Goal: Information Seeking & Learning: Learn about a topic

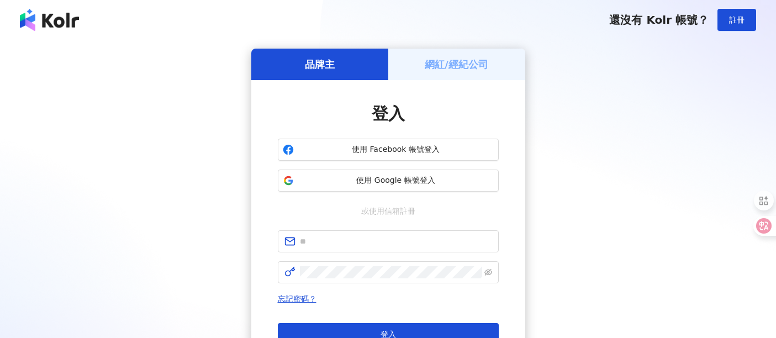
click at [358, 181] on span "使用 Google 帳號登入" at bounding box center [396, 180] width 196 height 11
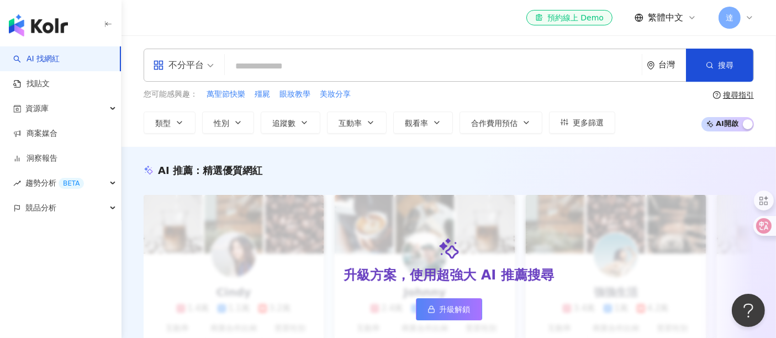
click at [260, 69] on input "search" at bounding box center [433, 66] width 408 height 21
click at [356, 122] on span "互動率" at bounding box center [350, 123] width 23 height 9
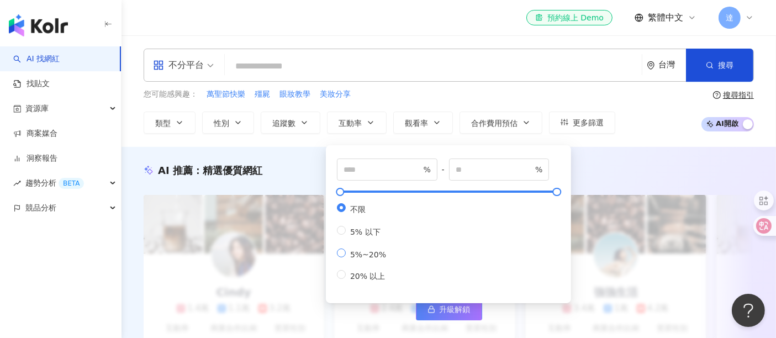
type input "*"
type input "**"
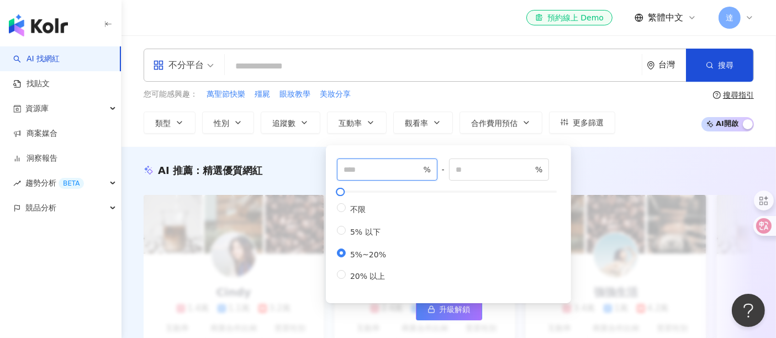
click at [349, 168] on input "*" at bounding box center [382, 170] width 77 height 12
type input "*"
click at [424, 207] on div "不限 5% 以下 5%~20% 20% 以上" at bounding box center [448, 242] width 223 height 79
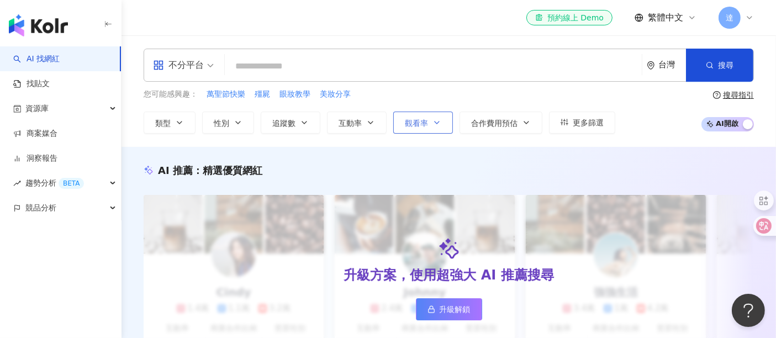
click at [420, 123] on span "觀看率" at bounding box center [416, 123] width 23 height 9
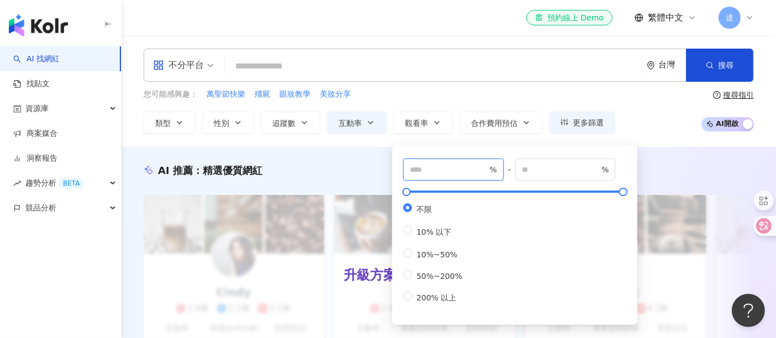
click at [432, 172] on input "number" at bounding box center [448, 170] width 77 height 12
type input "***"
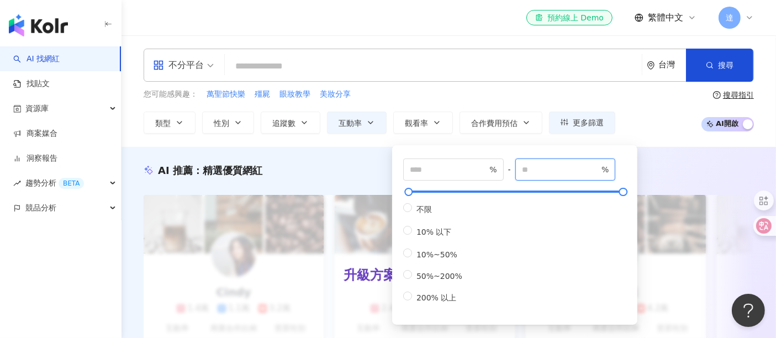
click at [554, 170] on input "number" at bounding box center [560, 170] width 77 height 12
click at [655, 112] on div "您可能感興趣： 萬聖節快樂 殭屍 眼妝教學 美妝分享 類型 性別 追蹤數 互動率 觀看率 合作費用預估 更多篩選 * % - ** % 不限 5% 以下 5%…" at bounding box center [449, 110] width 611 height 45
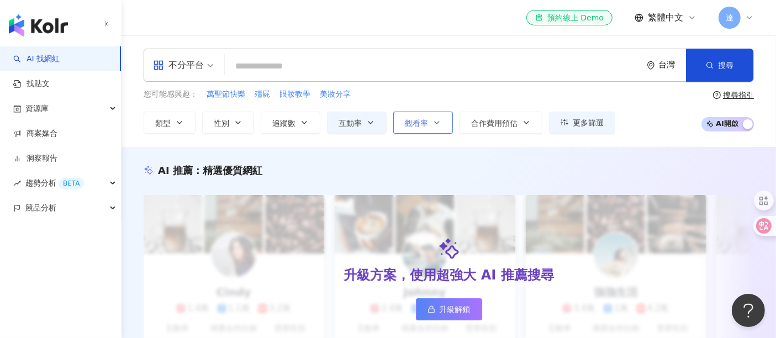
click at [417, 123] on span "觀看率" at bounding box center [416, 123] width 23 height 9
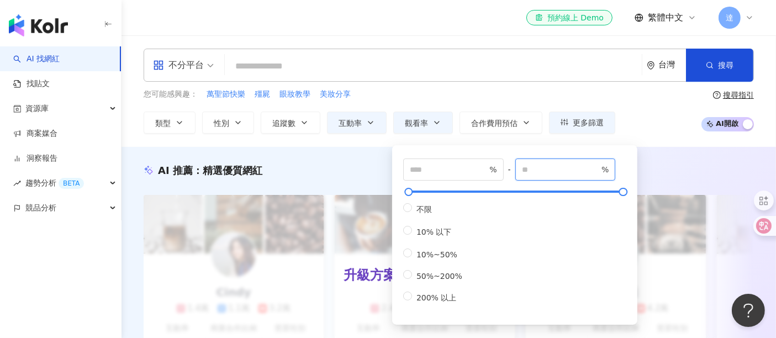
click at [560, 172] on input "number" at bounding box center [560, 170] width 77 height 12
type input "***"
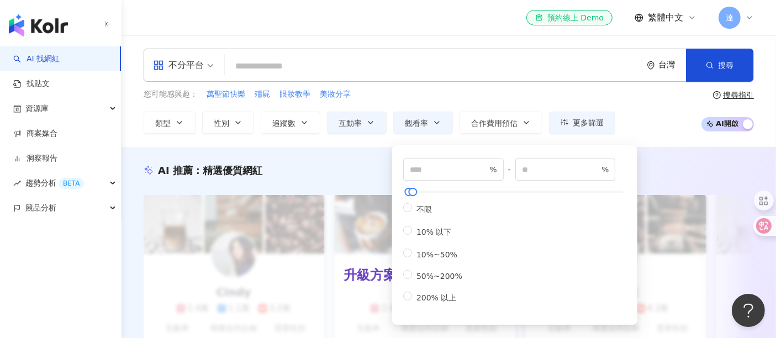
click at [668, 139] on div "不分平台 台灣 搜尋 您可能感興趣： 萬聖節快樂 殭屍 眼妝教學 美妝分享 類型 性別 追蹤數 互動率 觀看率 合作費用預估 更多篩選 * % - ** % …" at bounding box center [449, 91] width 655 height 112
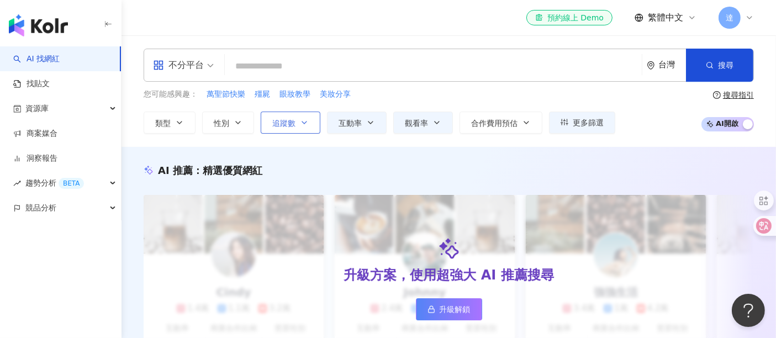
click at [277, 120] on span "追蹤數" at bounding box center [283, 123] width 23 height 9
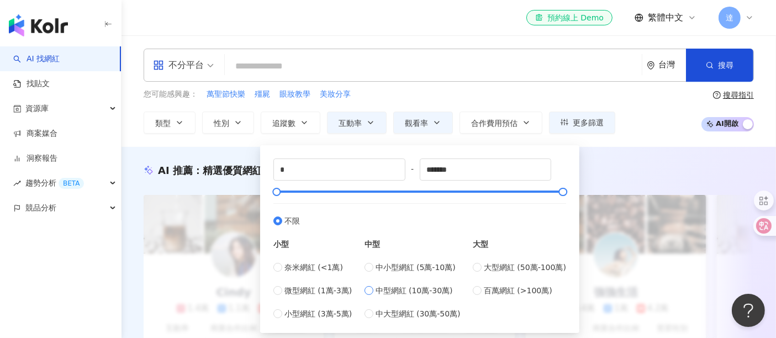
type input "******"
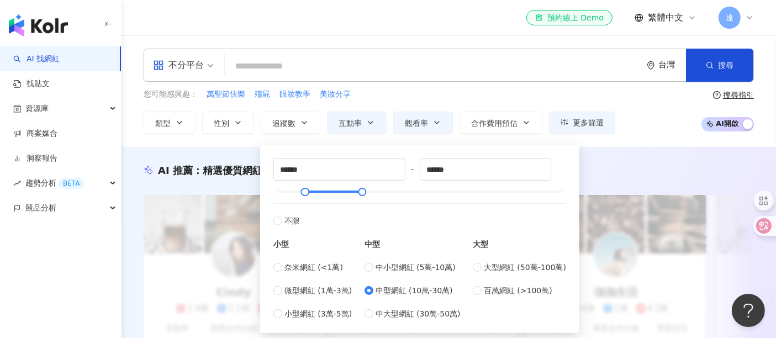
click at [582, 76] on input "search" at bounding box center [433, 66] width 408 height 21
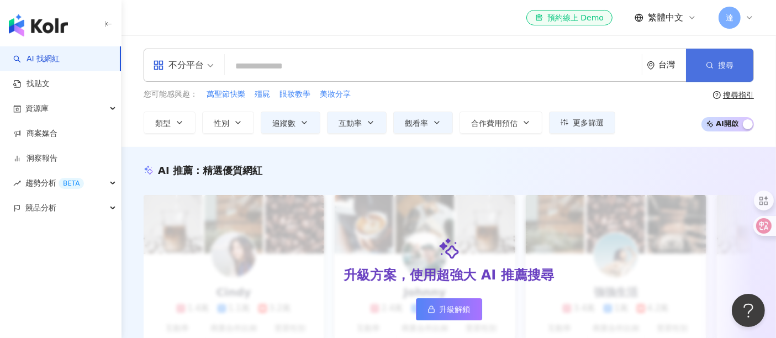
click at [719, 55] on button "搜尋" at bounding box center [719, 65] width 67 height 33
click at [215, 121] on span "性別" at bounding box center [221, 123] width 15 height 9
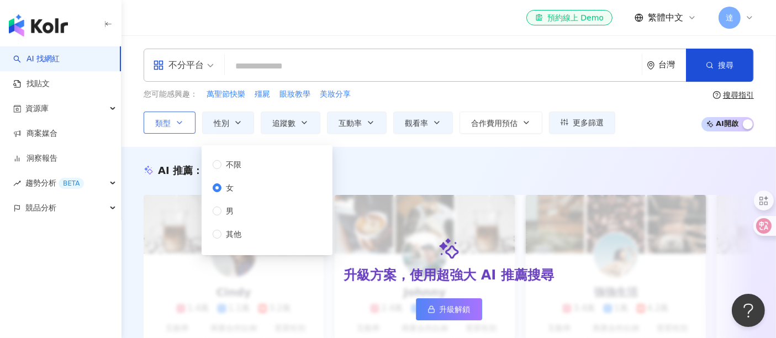
click at [174, 125] on button "類型" at bounding box center [170, 123] width 52 height 22
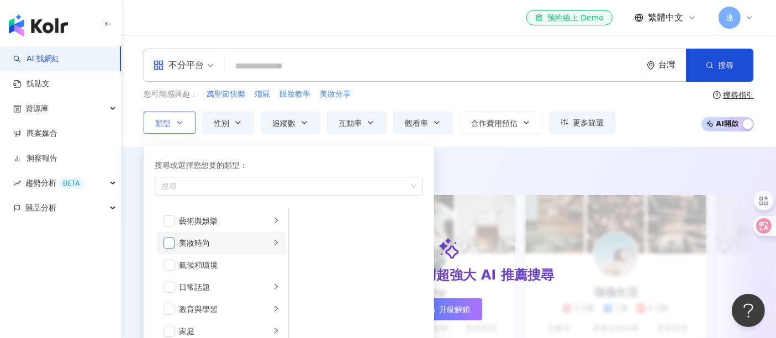
click at [170, 244] on span "button" at bounding box center [169, 243] width 11 height 11
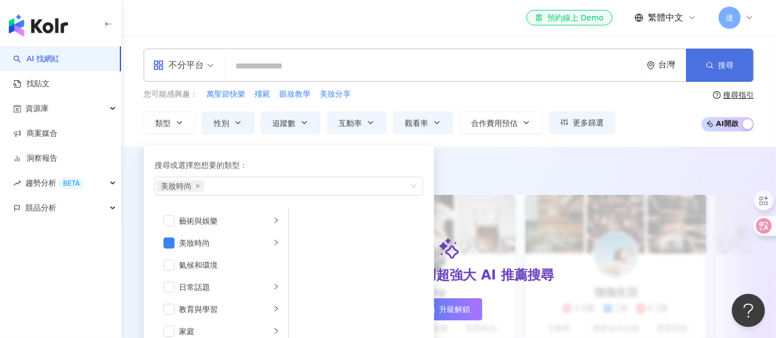
click at [720, 61] on span "搜尋" at bounding box center [725, 65] width 15 height 9
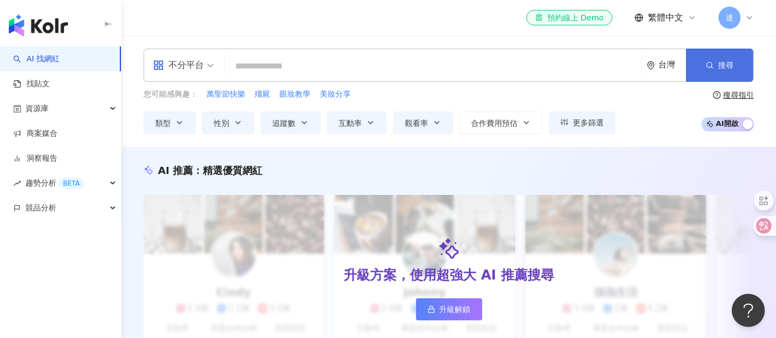
click at [718, 61] on span "搜尋" at bounding box center [725, 65] width 15 height 9
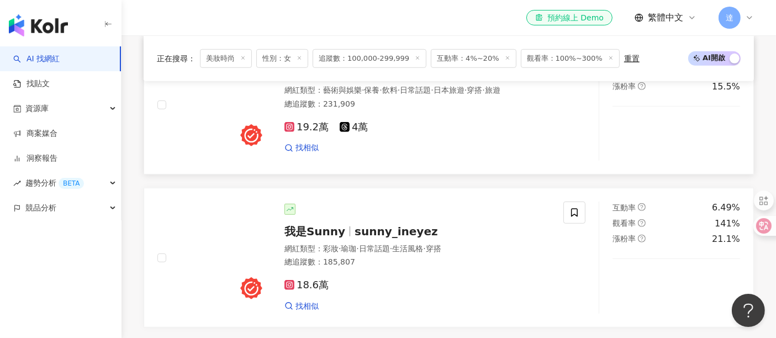
scroll to position [798, 0]
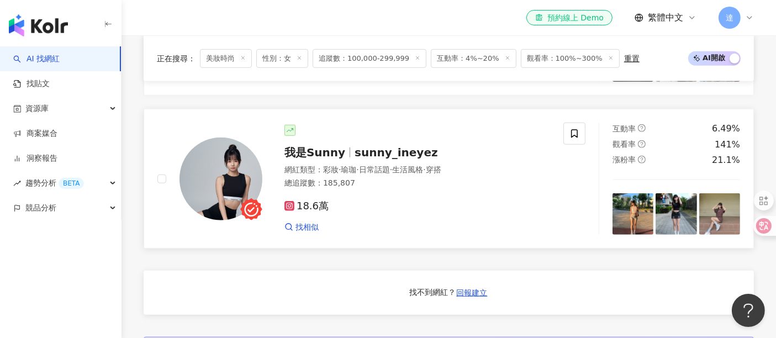
click at [356, 159] on span "sunny_ineyez" at bounding box center [396, 152] width 83 height 13
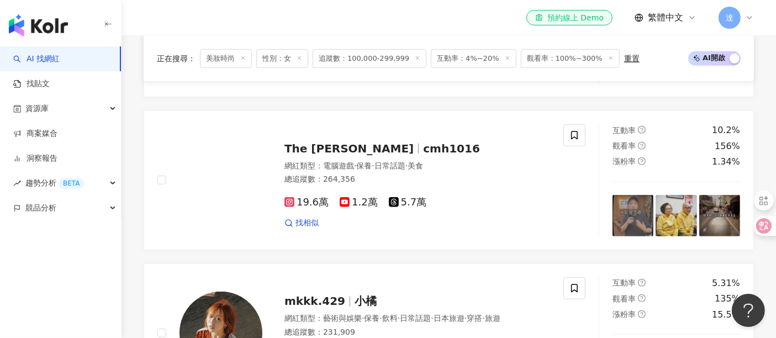
scroll to position [307, 0]
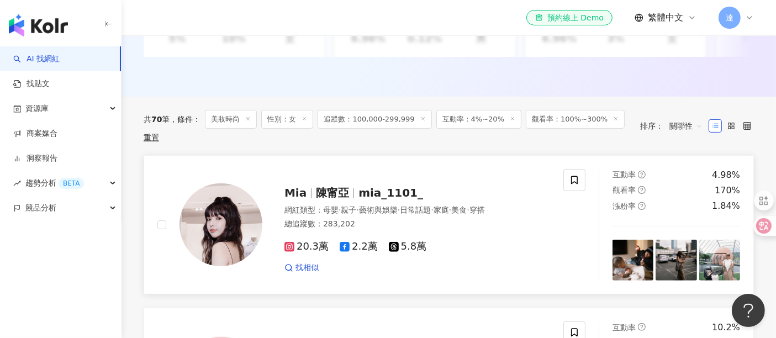
click at [434, 198] on div "Mia 陳甯亞 mia_1101_ 網紅類型 ： 母嬰 · 親子 · 藝術與娛樂 · 日常話題 · 家庭 · 美食 · 穿搭 總追蹤數 ： 283,202 2…" at bounding box center [406, 224] width 288 height 97
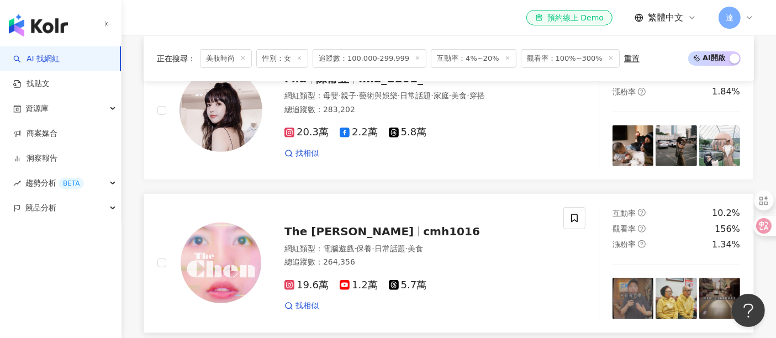
scroll to position [429, 0]
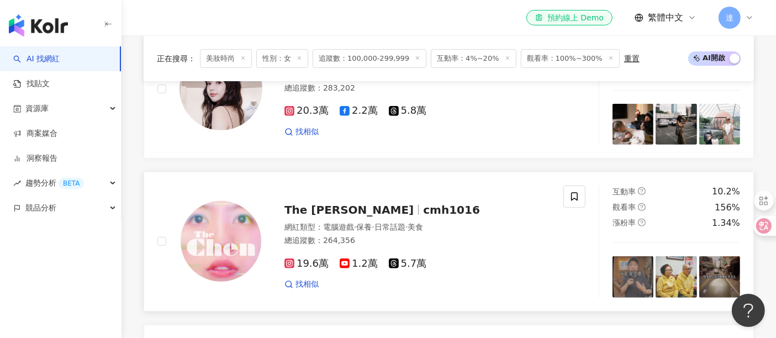
click at [456, 233] on div "網紅類型 ： 電腦遊戲 · 保養 · 日常話題 · 美食" at bounding box center [418, 227] width 266 height 11
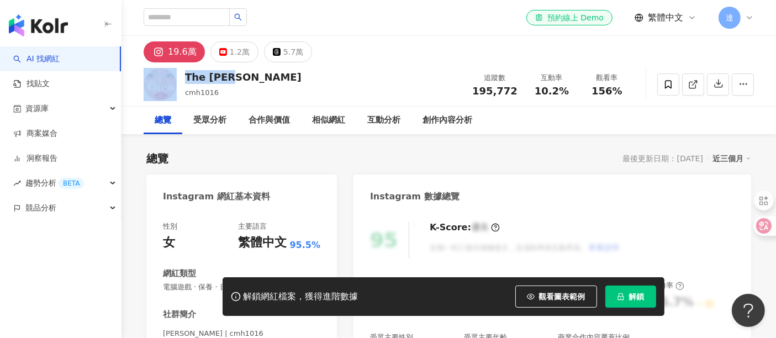
drag, startPoint x: 235, startPoint y: 76, endPoint x: 177, endPoint y: 79, distance: 58.1
click at [177, 79] on div "The Chen cmh1016 追蹤數 195,772 互動率 10.2% 觀看率 156%" at bounding box center [449, 84] width 655 height 44
copy div "The [PERSON_NAME]"
click at [738, 17] on span "達" at bounding box center [730, 18] width 22 height 22
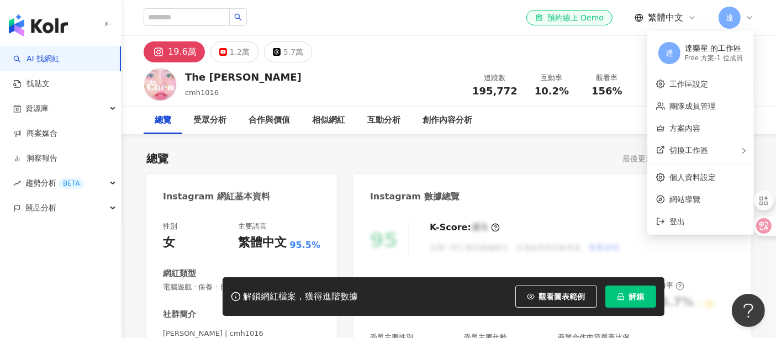
click at [735, 18] on span "達" at bounding box center [730, 18] width 22 height 22
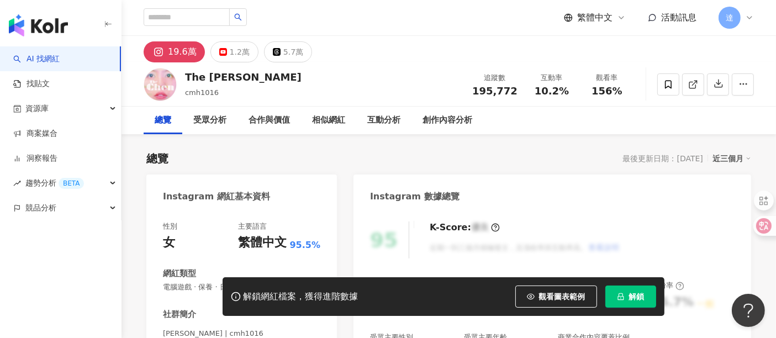
drag, startPoint x: 619, startPoint y: 297, endPoint x: 626, endPoint y: 296, distance: 6.7
click at [619, 297] on icon "lock" at bounding box center [621, 296] width 6 height 7
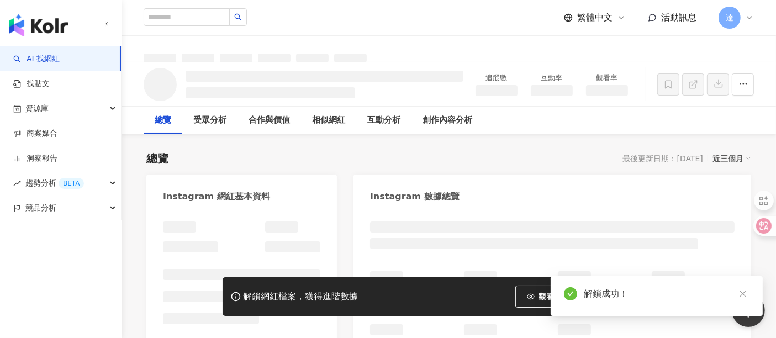
click at [744, 298] on icon "close" at bounding box center [743, 294] width 8 height 8
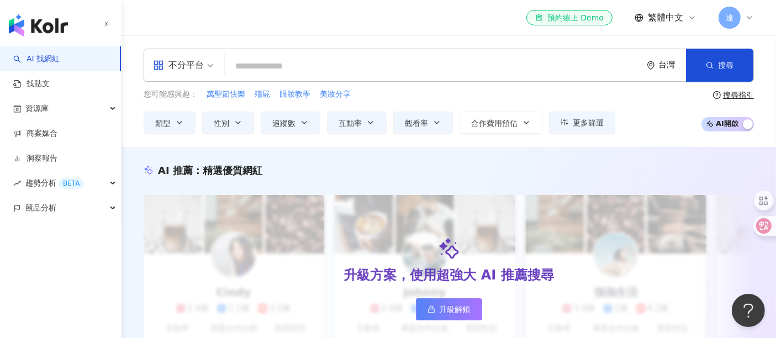
click at [604, 147] on div "AI 推薦 ： 精選優質網紅 升級方案，使用超強大 AI 推薦搜尋 升級解鎖 [PERSON_NAME] 1.4萬 1.1萬 3.2萬 互動率 5% 商業合作…" at bounding box center [449, 275] width 655 height 256
click at [724, 120] on span "AI 開啟 AI 關閉" at bounding box center [728, 124] width 52 height 14
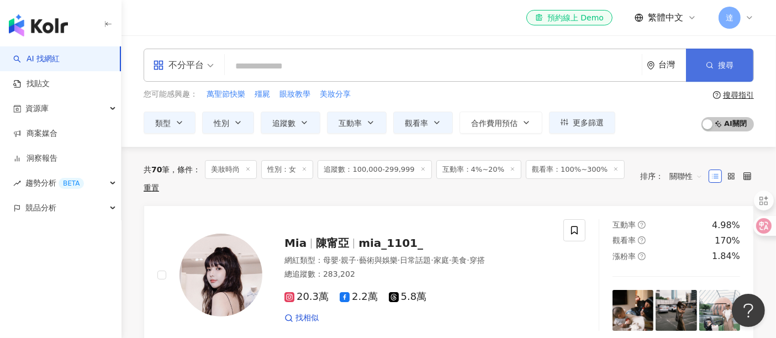
click at [714, 61] on button "搜尋" at bounding box center [719, 65] width 67 height 33
click at [299, 64] on input "search" at bounding box center [433, 66] width 408 height 21
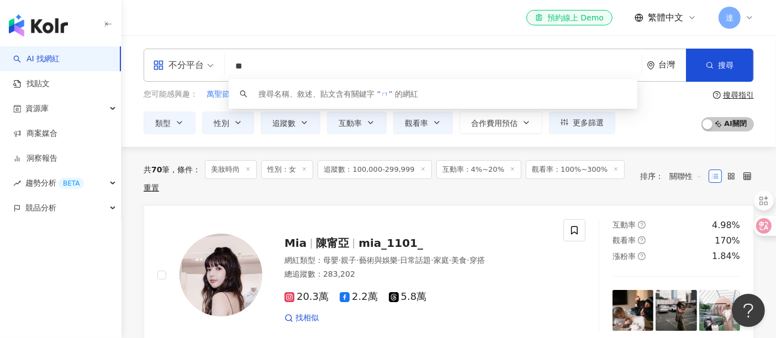
type input "*"
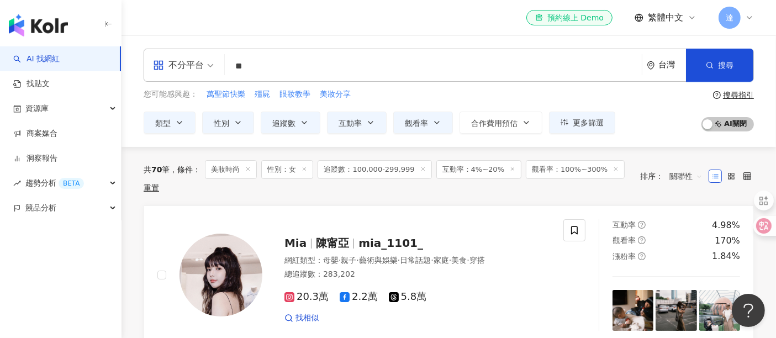
type input "**"
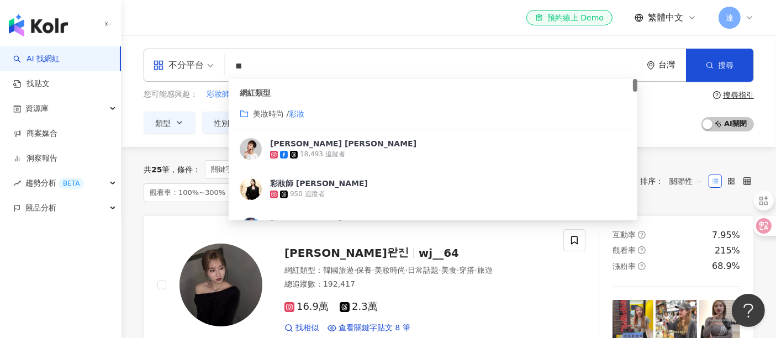
click at [313, 117] on div "美妝時尚 / 彩妝" at bounding box center [433, 114] width 387 height 12
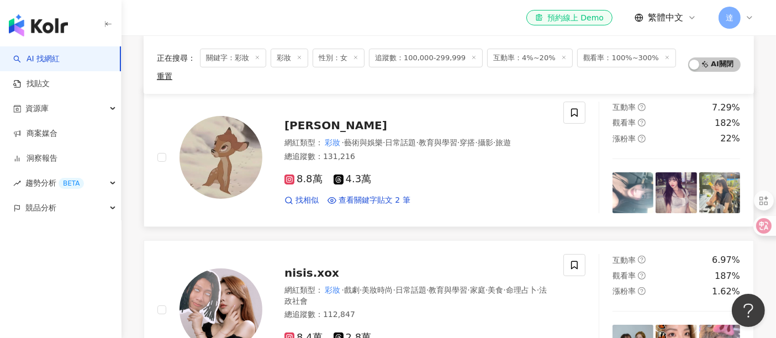
scroll to position [123, 0]
